Goal: Task Accomplishment & Management: Complete application form

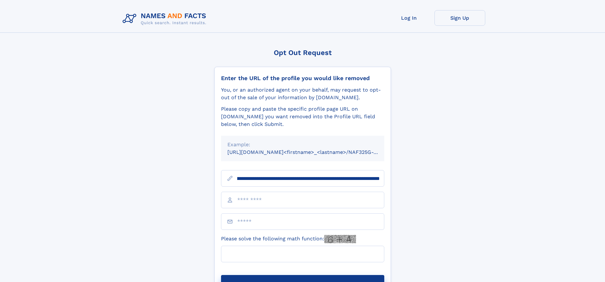
scroll to position [0, 91]
type input "**********"
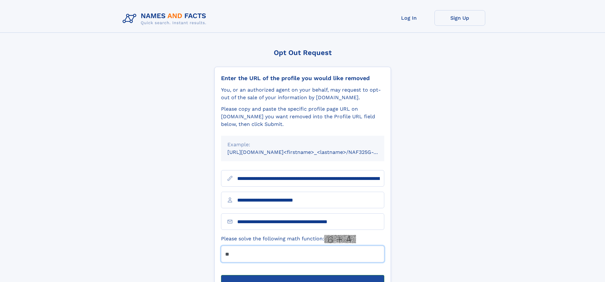
type input "**"
click at [302, 275] on button "Submit Opt Out Request" at bounding box center [302, 285] width 163 height 20
